Goal: Task Accomplishment & Management: Use online tool/utility

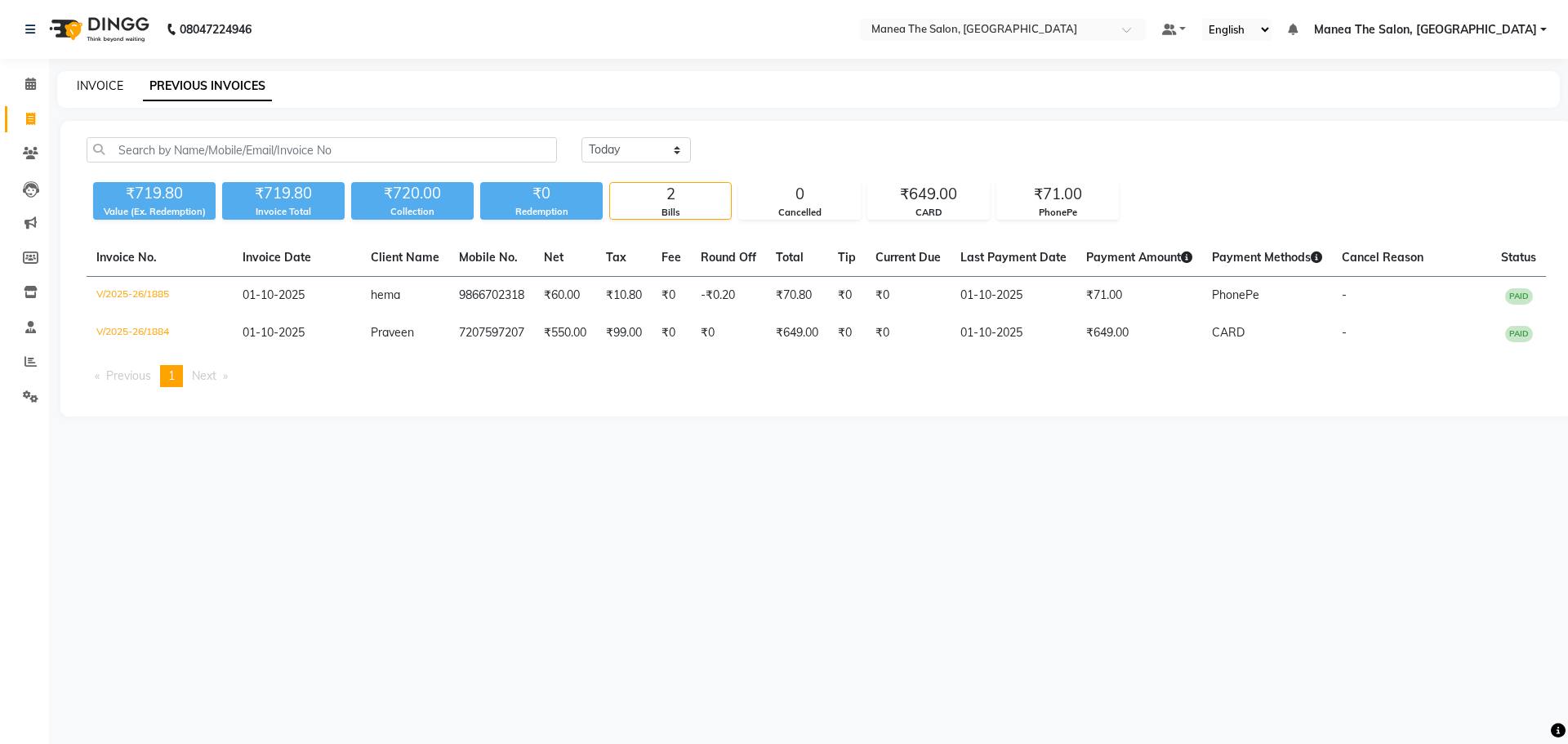
click at [107, 90] on link "INVOICE" at bounding box center [99, 86] width 46 height 15
select select "7820"
select select "service"
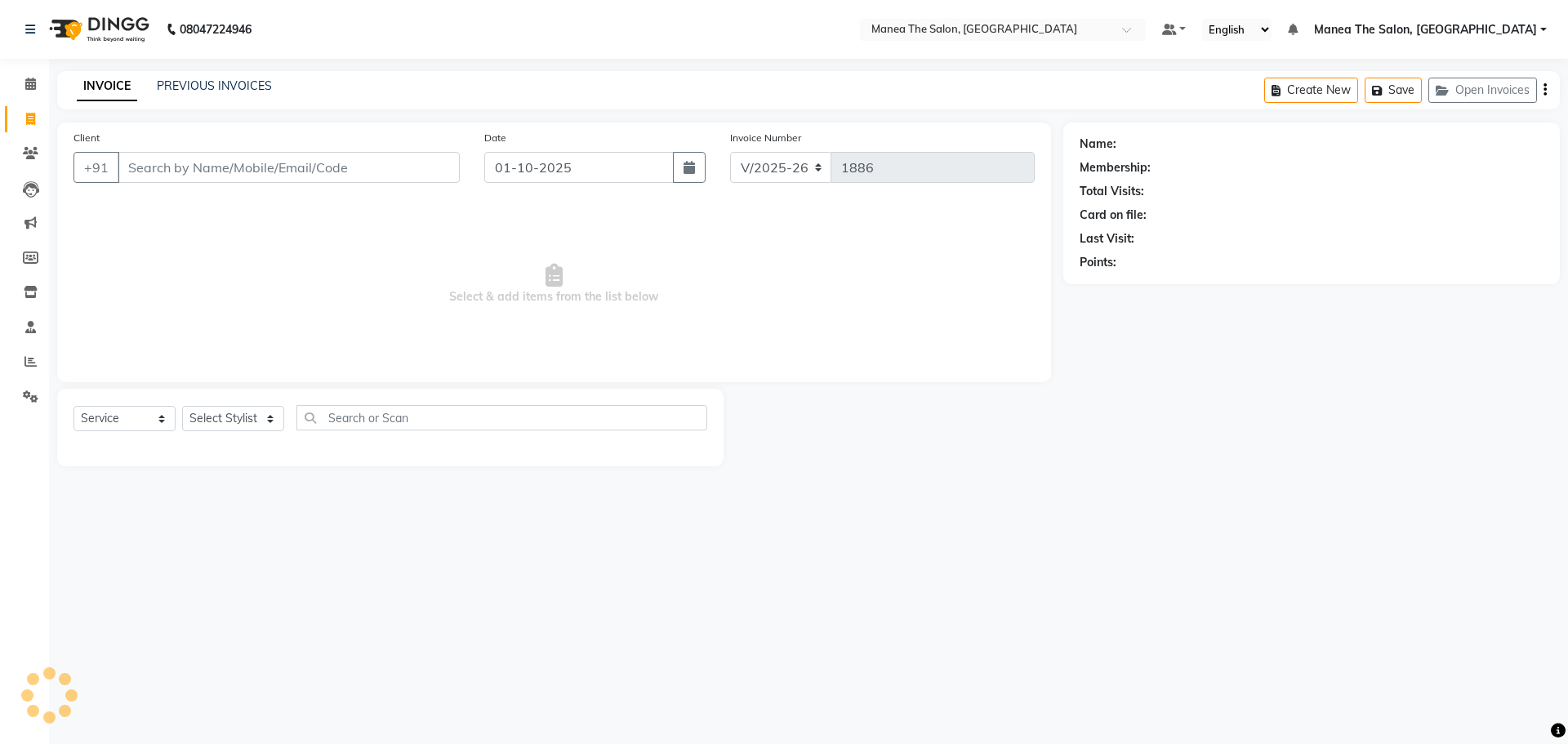
select select "7820"
select select "service"
click at [234, 81] on link "PREVIOUS INVOICES" at bounding box center [214, 86] width 115 height 15
select select "7820"
select select "service"
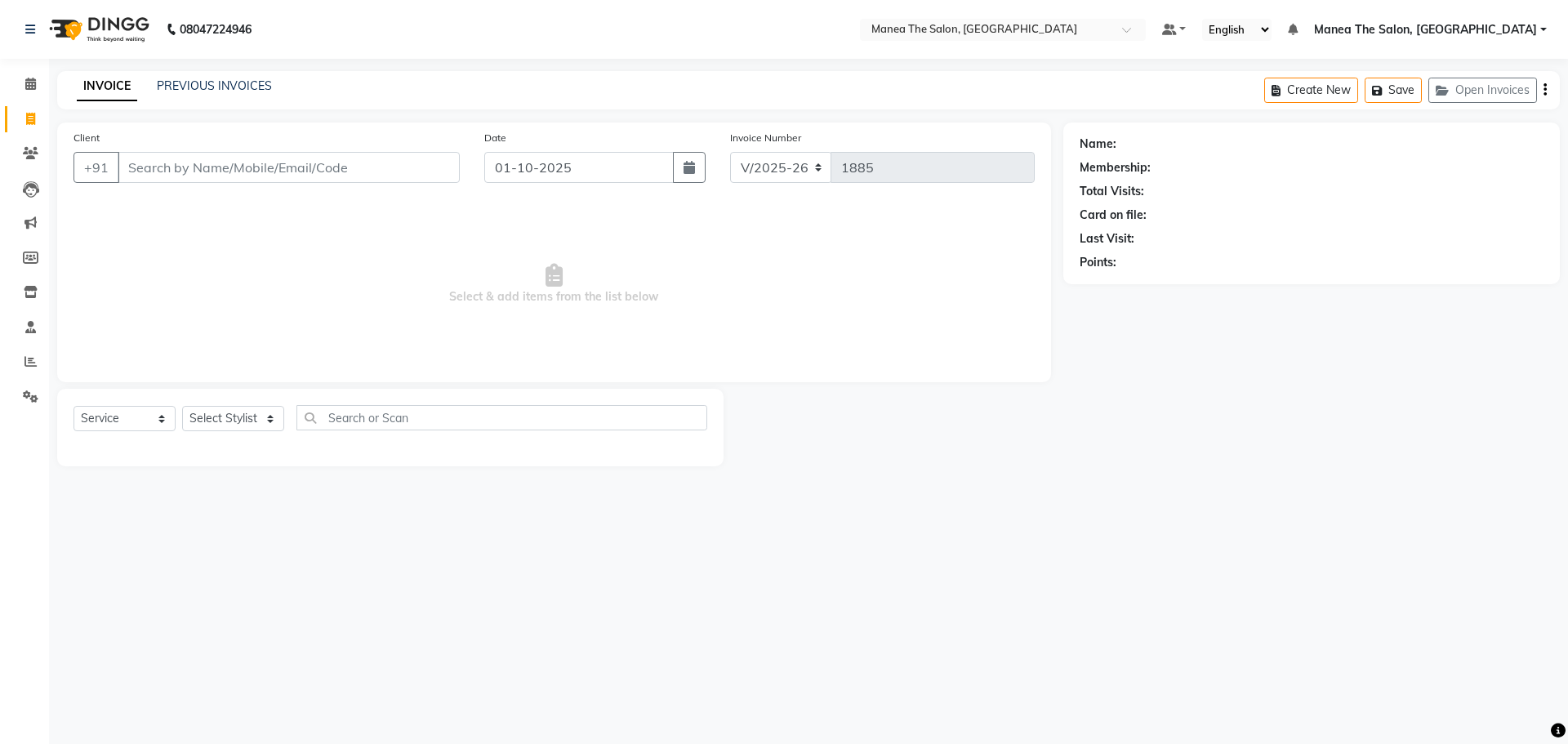
select select "7820"
select select "service"
